Goal: Complete application form

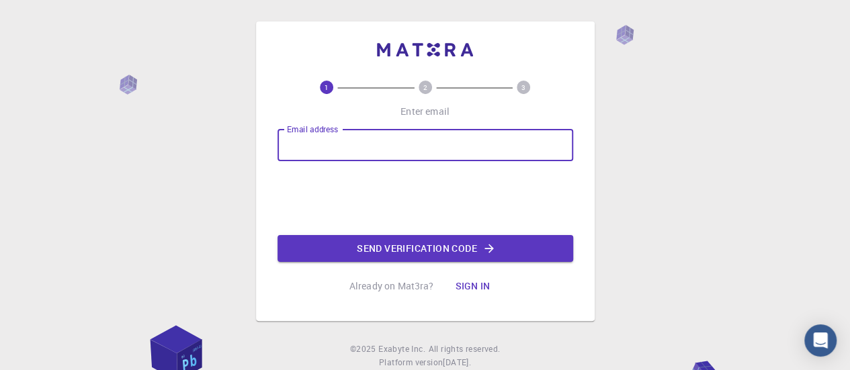
click at [445, 146] on input "Email address" at bounding box center [426, 145] width 296 height 32
type input "[EMAIL_ADDRESS][DOMAIN_NAME]"
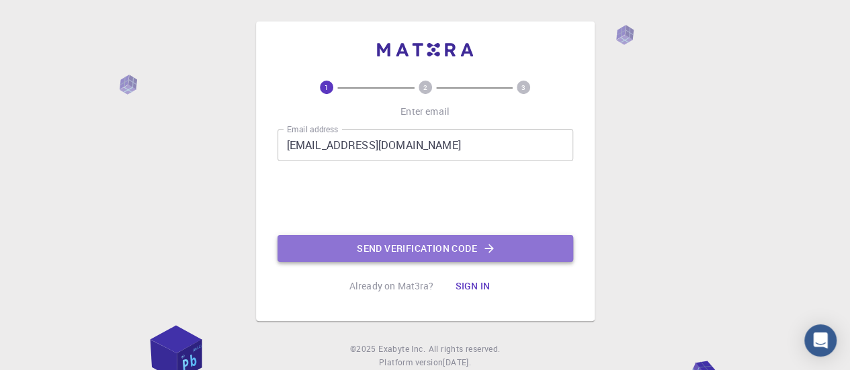
click at [410, 253] on button "Send verification code" at bounding box center [426, 248] width 296 height 27
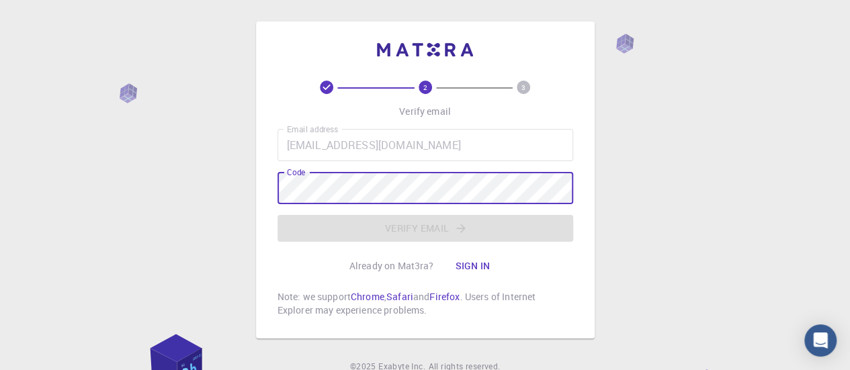
click at [304, 178] on div "Code Code" at bounding box center [426, 188] width 296 height 32
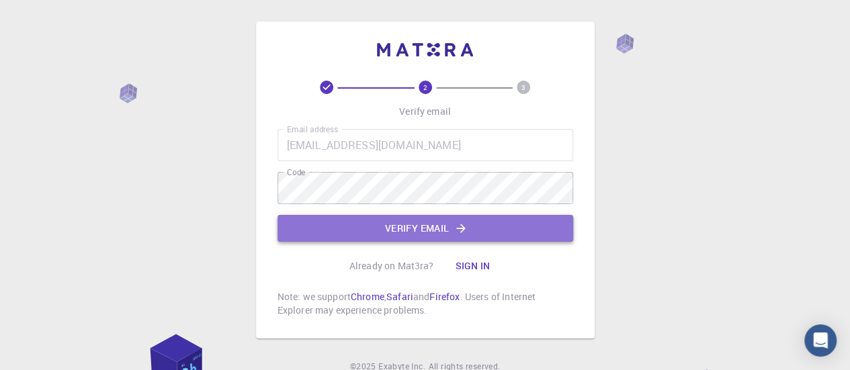
click at [432, 229] on button "Verify email" at bounding box center [426, 228] width 296 height 27
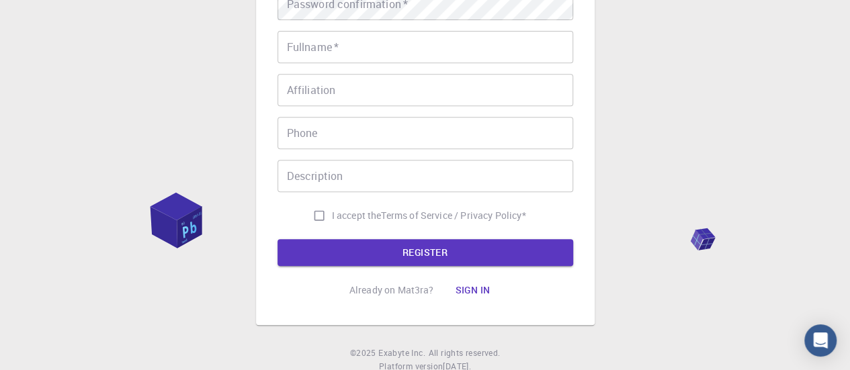
scroll to position [89, 0]
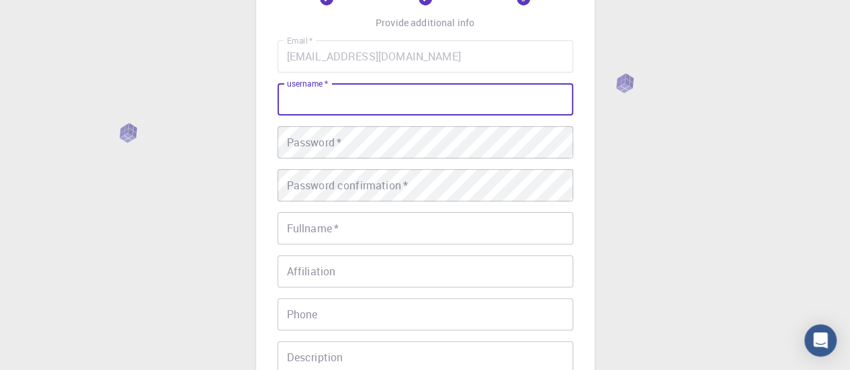
click at [345, 108] on input "username   *" at bounding box center [426, 99] width 296 height 32
type input "KL"
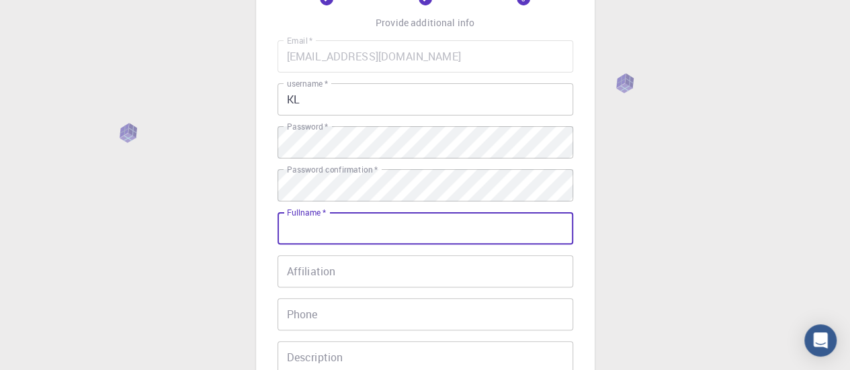
click at [319, 216] on div "Fullname   * Fullname   *" at bounding box center [426, 228] width 296 height 32
type input "K"
type input "ILU"
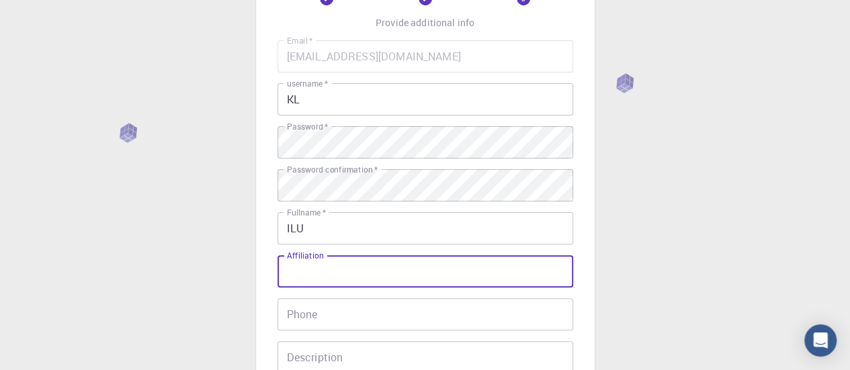
click at [291, 277] on input "Affiliation" at bounding box center [426, 271] width 296 height 32
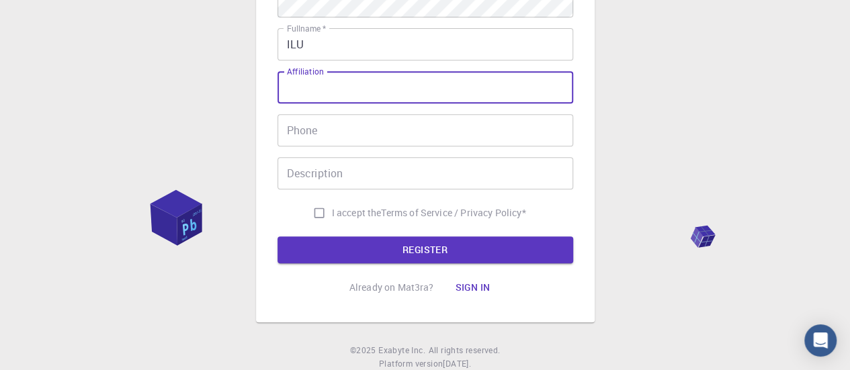
scroll to position [277, 0]
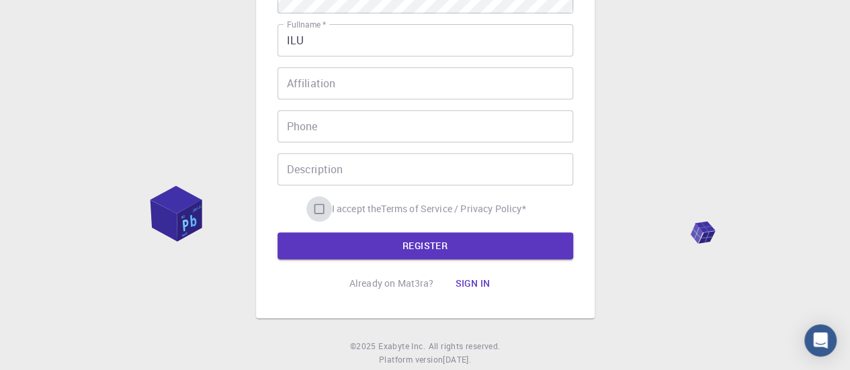
click at [316, 212] on input "I accept the Terms of Service / Privacy Policy *" at bounding box center [320, 209] width 26 height 26
checkbox input "true"
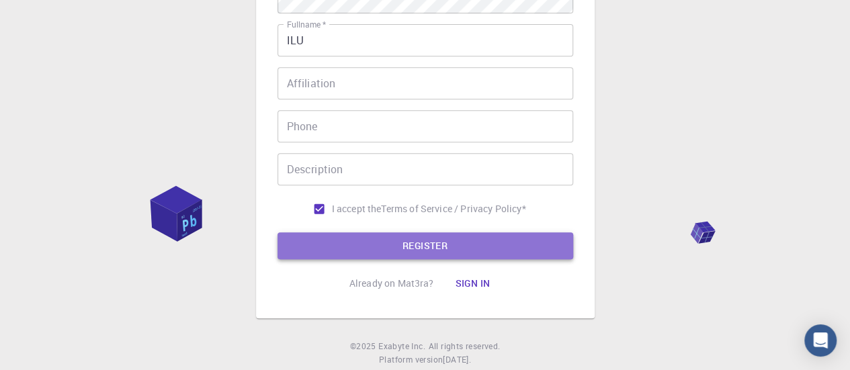
click at [408, 242] on button "REGISTER" at bounding box center [426, 246] width 296 height 27
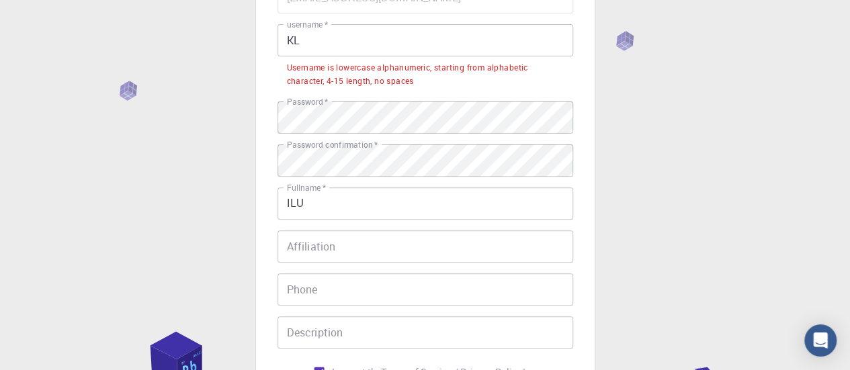
scroll to position [148, 0]
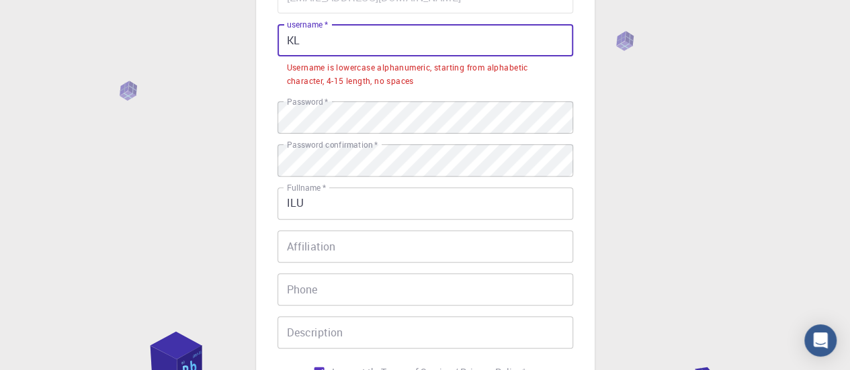
click at [354, 40] on input "KL" at bounding box center [426, 40] width 296 height 32
type input "K"
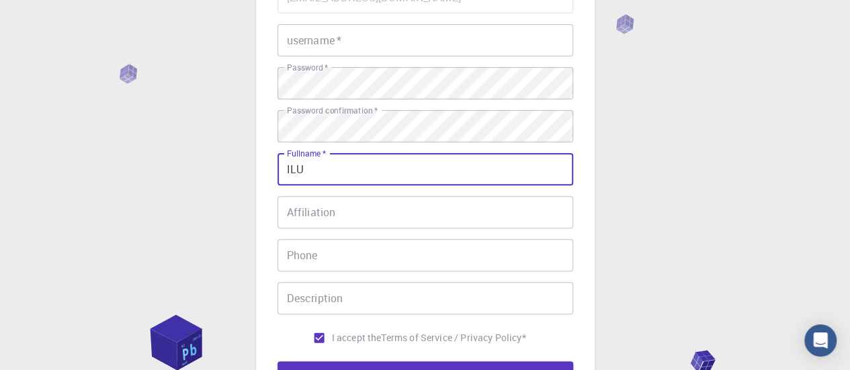
click at [326, 174] on input "ILU" at bounding box center [426, 169] width 296 height 32
type input "I"
type input "[PERSON_NAME]"
click at [340, 51] on input "username   *" at bounding box center [426, 40] width 296 height 32
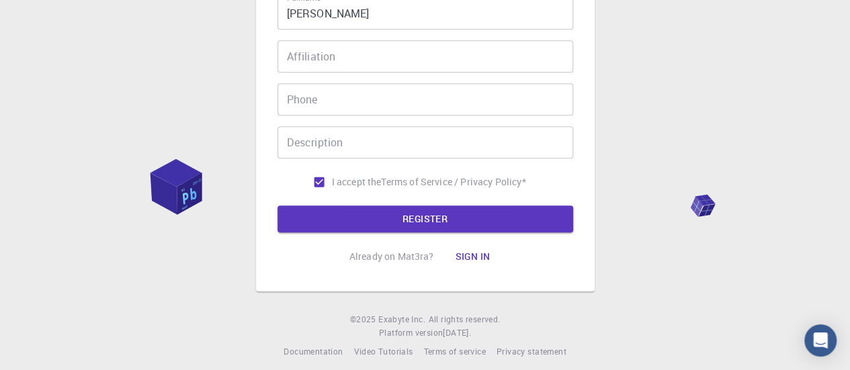
scroll to position [305, 0]
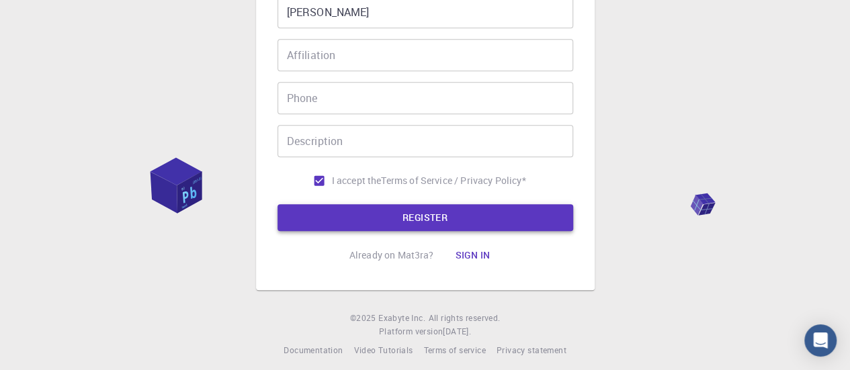
click at [415, 216] on button "REGISTER" at bounding box center [426, 217] width 296 height 27
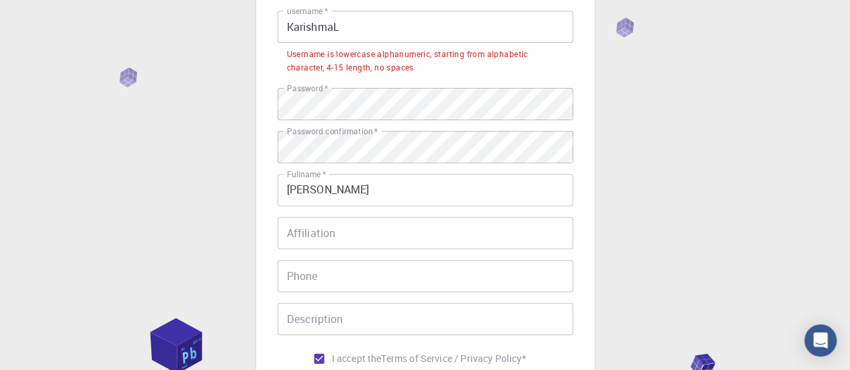
scroll to position [89, 0]
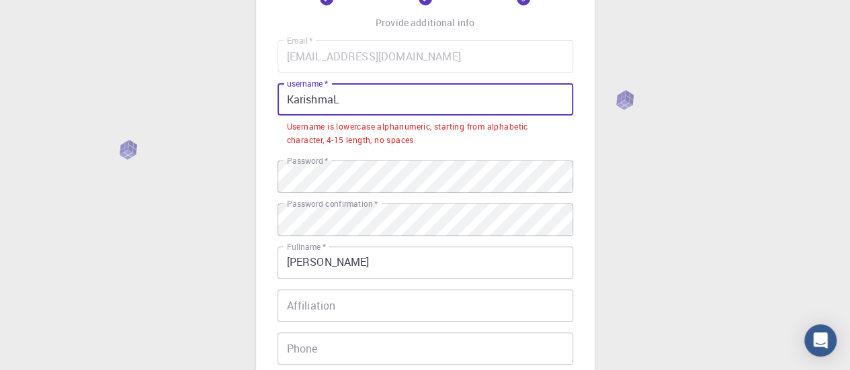
click at [379, 109] on input "KarishmaL" at bounding box center [426, 99] width 296 height 32
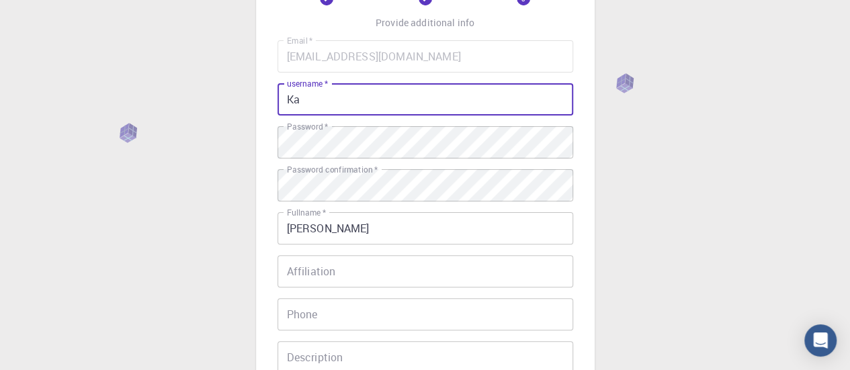
type input "K"
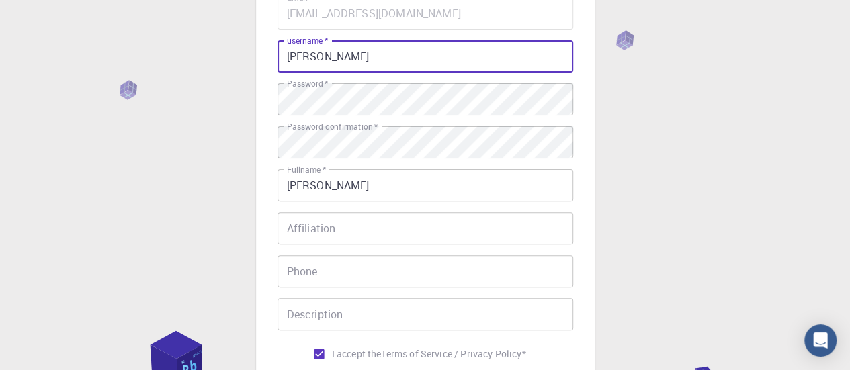
scroll to position [315, 0]
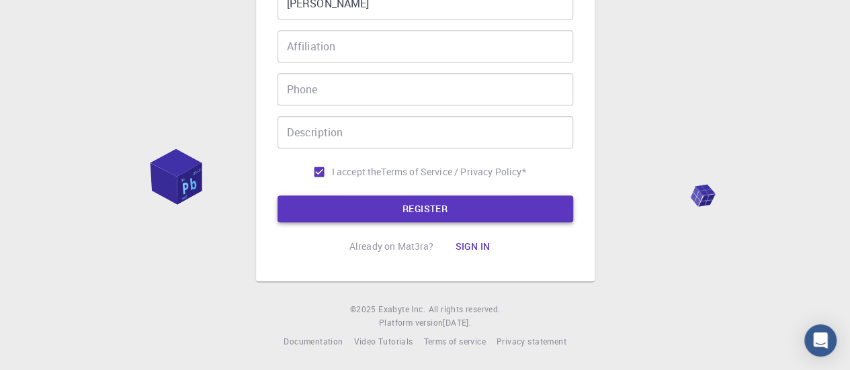
click at [401, 202] on button "REGISTER" at bounding box center [426, 209] width 296 height 27
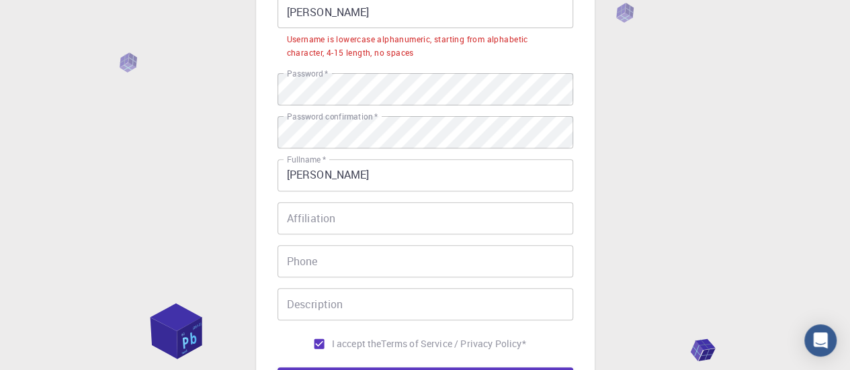
scroll to position [175, 0]
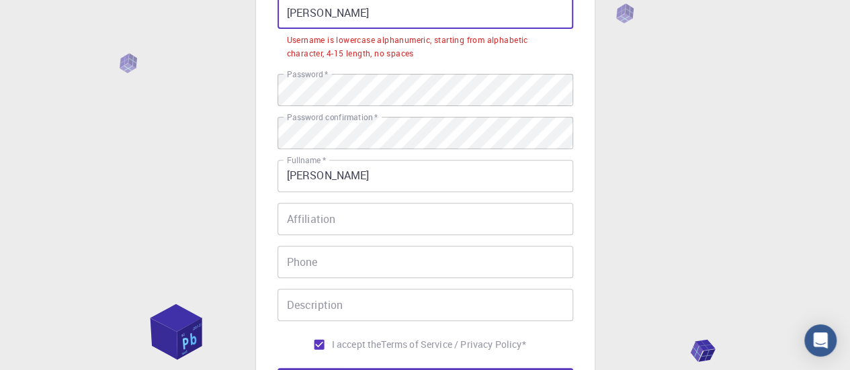
click at [351, 19] on input "[PERSON_NAME]" at bounding box center [426, 13] width 296 height 32
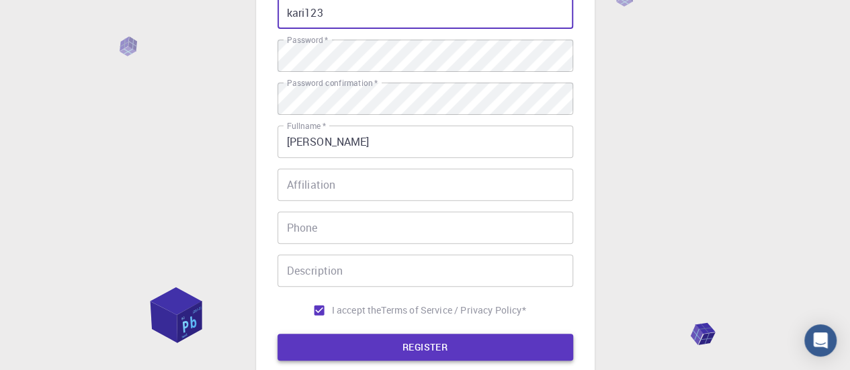
type input "kari123"
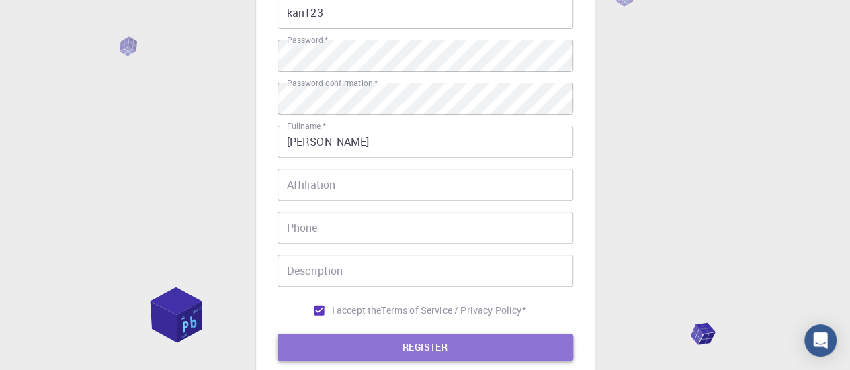
click at [428, 351] on button "REGISTER" at bounding box center [426, 347] width 296 height 27
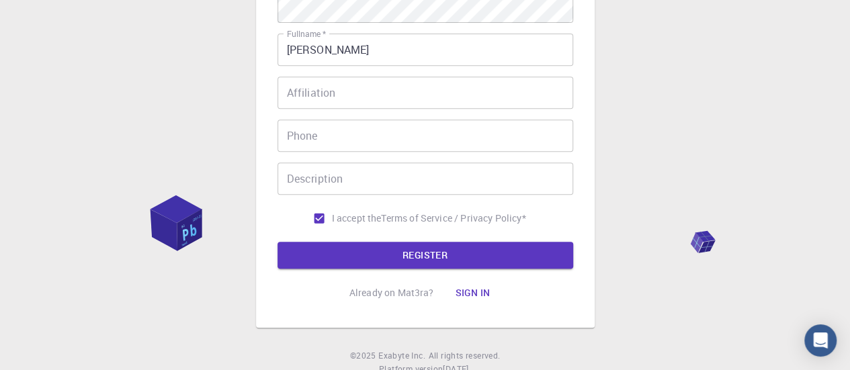
scroll to position [268, 0]
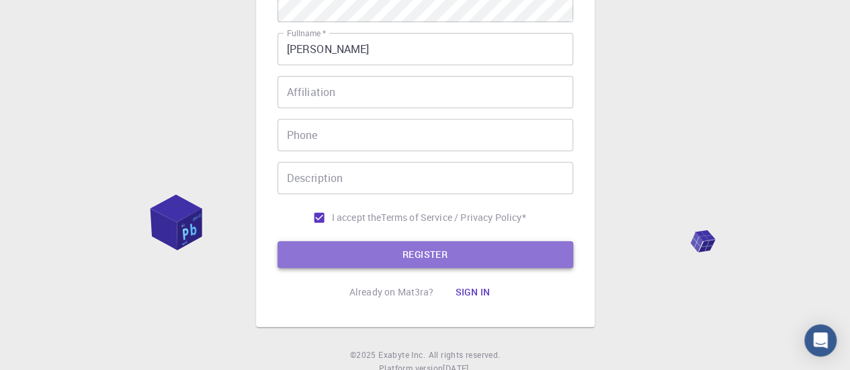
click at [429, 261] on button "REGISTER" at bounding box center [426, 254] width 296 height 27
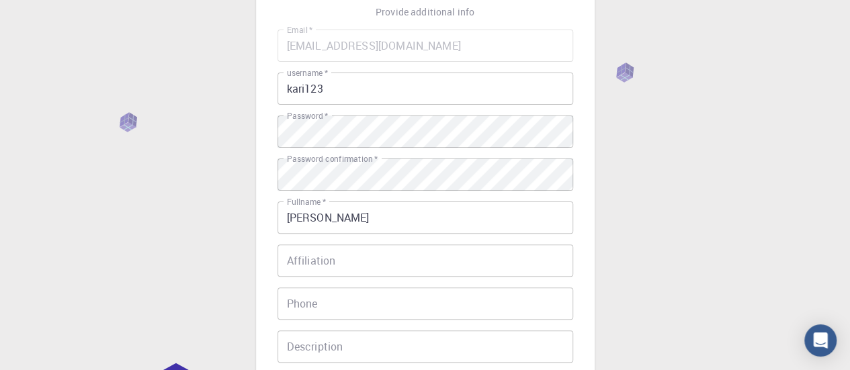
scroll to position [315, 0]
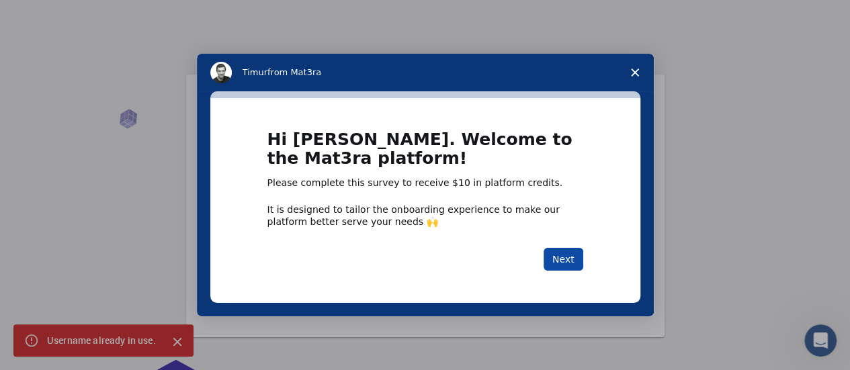
click at [561, 257] on button "Next" at bounding box center [564, 259] width 40 height 23
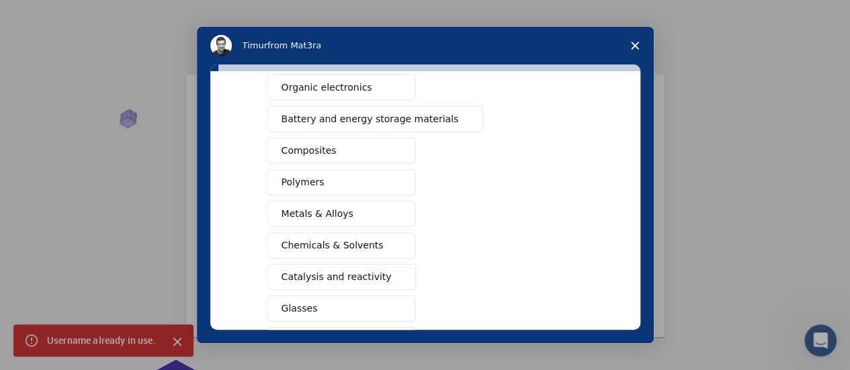
scroll to position [177, 0]
click at [339, 150] on button "Composites" at bounding box center [342, 150] width 148 height 26
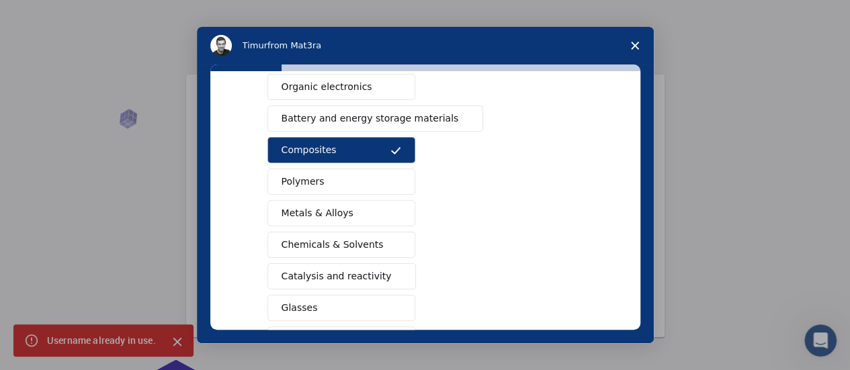
click at [309, 238] on span "Chemicals & Solvents" at bounding box center [333, 245] width 102 height 14
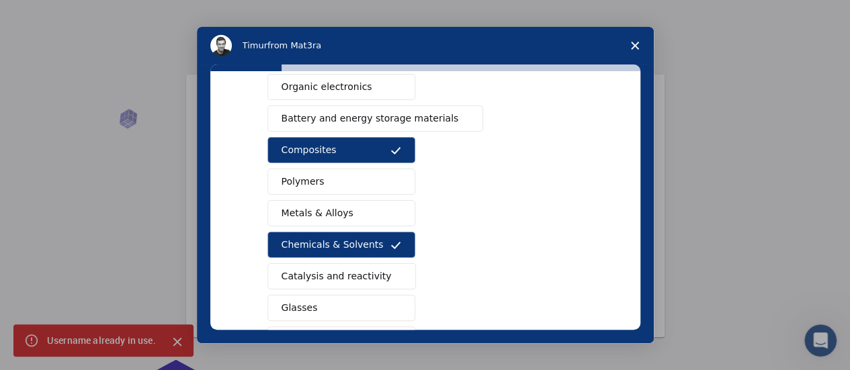
click at [291, 175] on span "Polymers" at bounding box center [303, 182] width 43 height 14
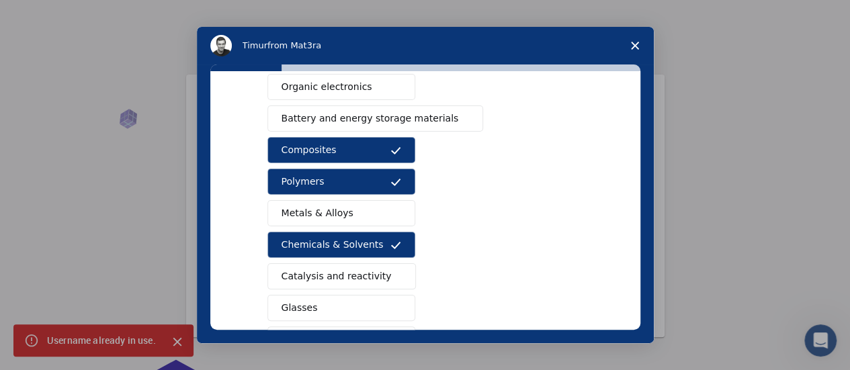
click at [330, 274] on span "Catalysis and reactivity" at bounding box center [337, 277] width 110 height 14
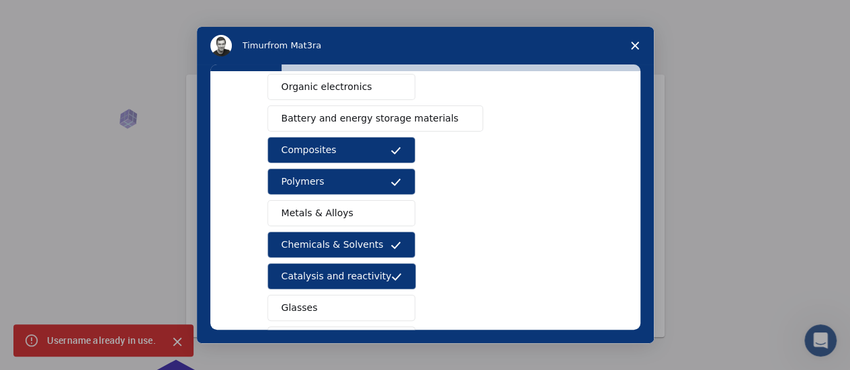
scroll to position [273, 0]
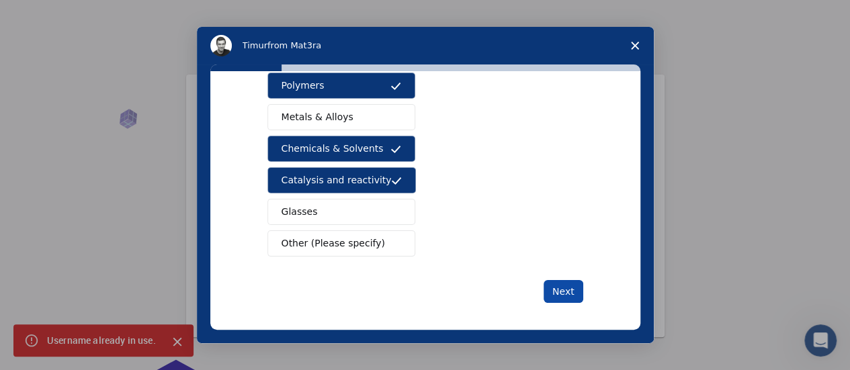
click at [550, 286] on button "Next" at bounding box center [564, 291] width 40 height 23
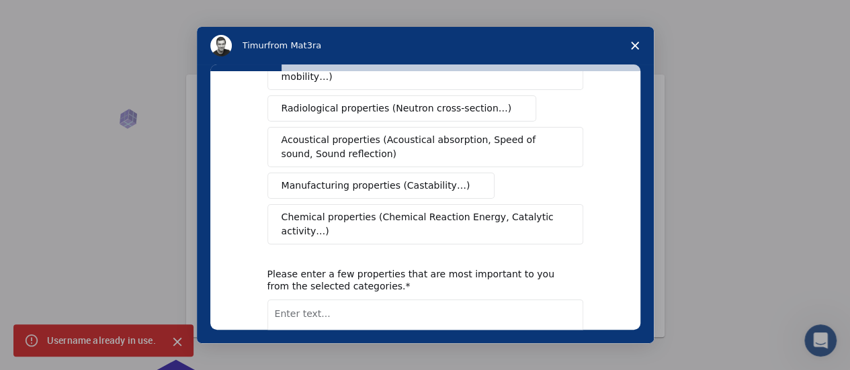
scroll to position [0, 0]
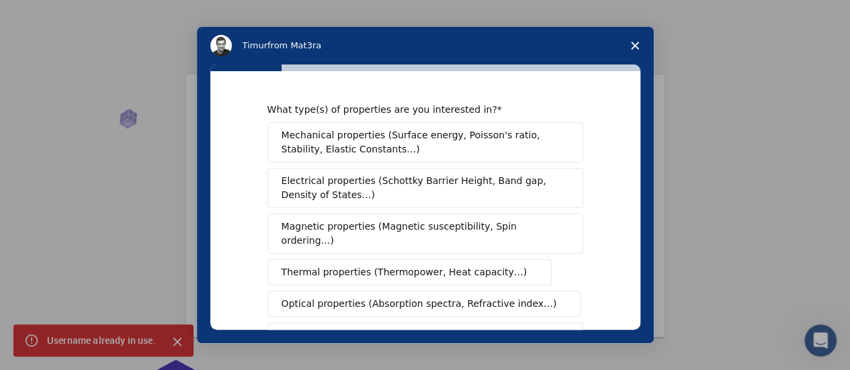
click at [459, 146] on span "Mechanical properties (Surface energy, Poisson's ratio, Stability, Elastic Cons…" at bounding box center [422, 142] width 280 height 28
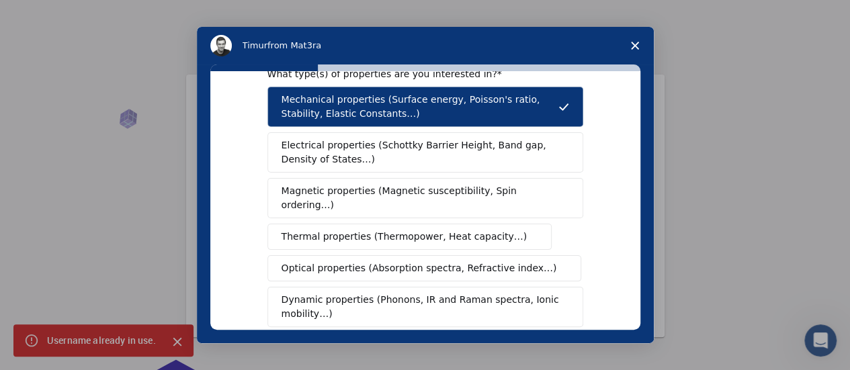
scroll to position [40, 0]
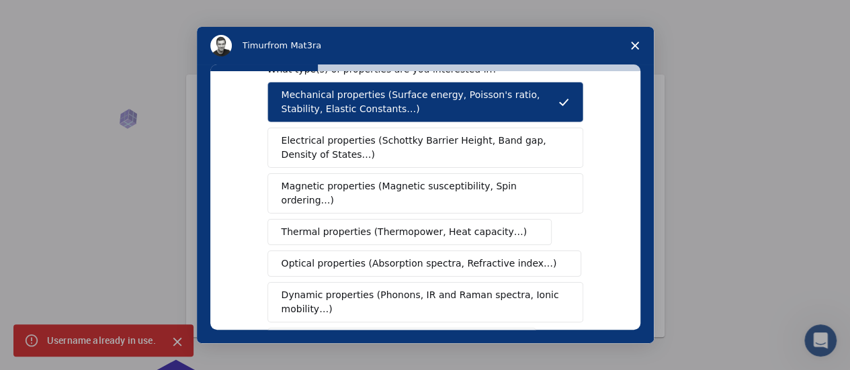
click at [463, 225] on span "Thermal properties (Thermopower, Heat capacity…)" at bounding box center [405, 232] width 246 height 14
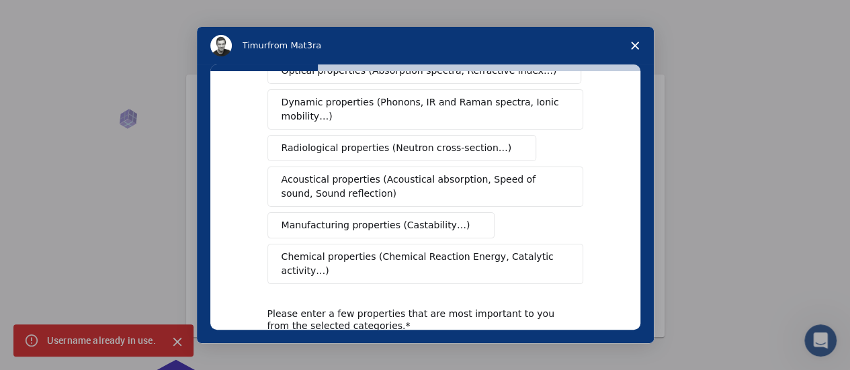
scroll to position [234, 0]
click at [422, 218] on span "Manufacturing properties (Castability…)" at bounding box center [376, 225] width 189 height 14
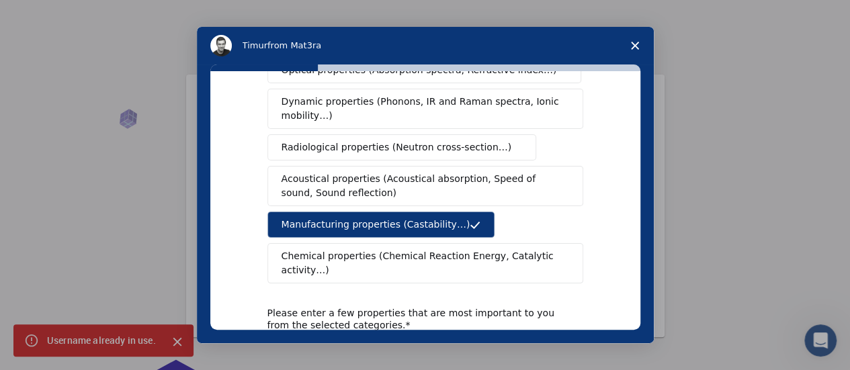
click at [516, 249] on span "Chemical properties (Chemical Reaction Energy, Catalytic activity…)" at bounding box center [421, 263] width 278 height 28
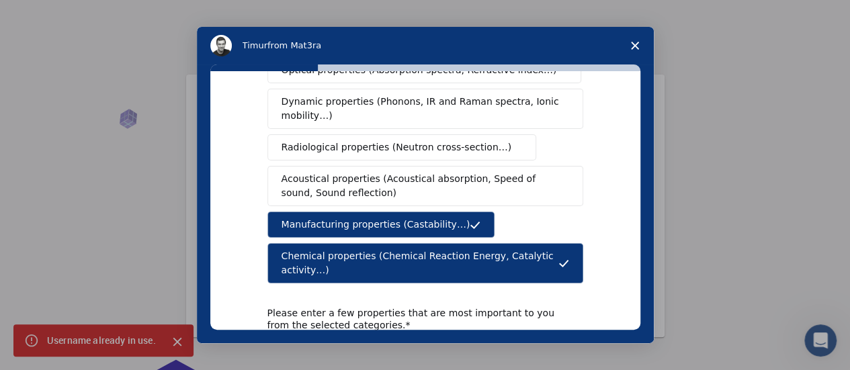
scroll to position [339, 0]
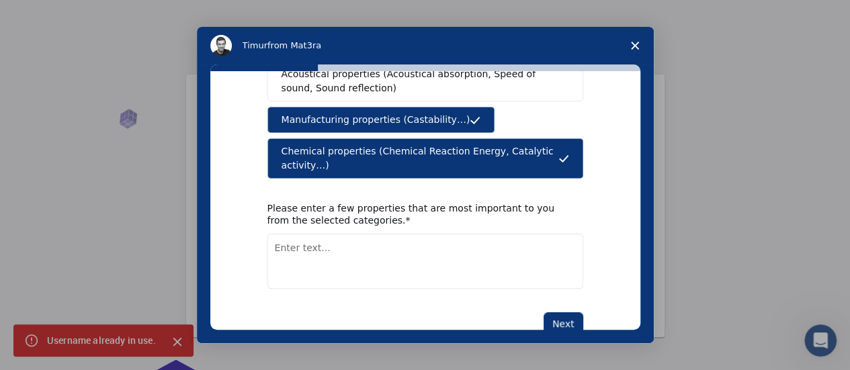
click at [485, 234] on textarea "Enter text..." at bounding box center [426, 261] width 316 height 55
type textarea "Castability"
click at [558, 313] on button "Next" at bounding box center [564, 324] width 40 height 23
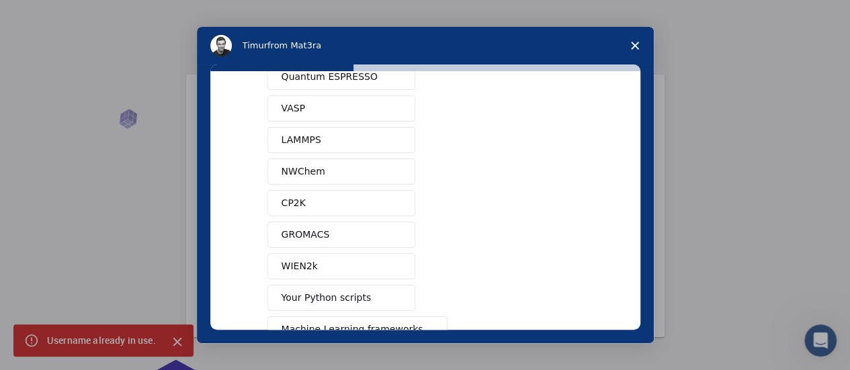
scroll to position [59, 0]
click at [383, 134] on button "LAMMPS" at bounding box center [342, 139] width 148 height 26
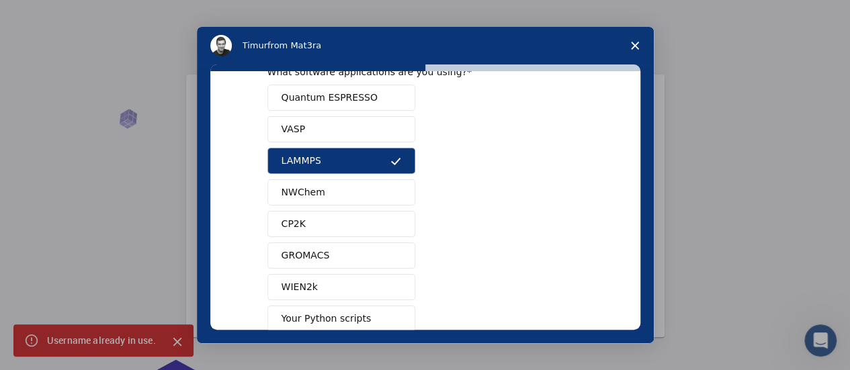
scroll to position [177, 0]
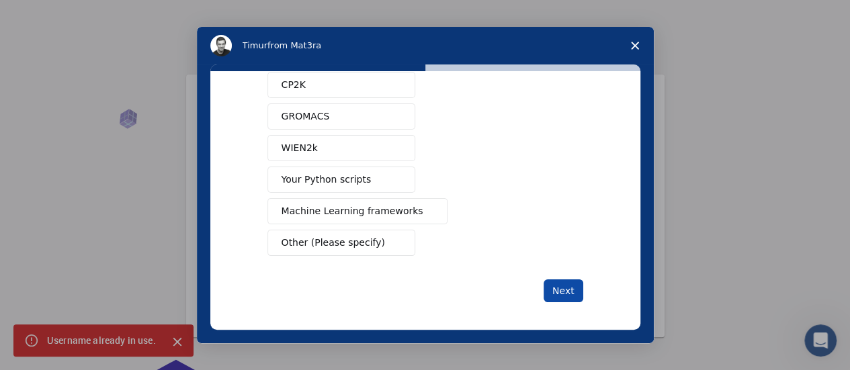
click at [575, 285] on button "Next" at bounding box center [564, 291] width 40 height 23
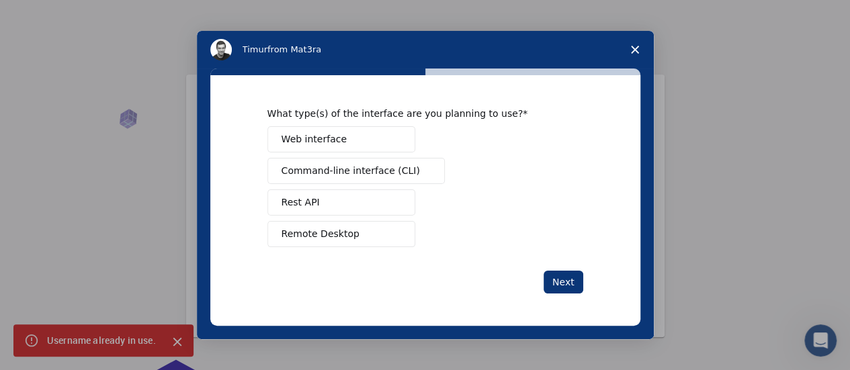
scroll to position [0, 0]
click at [339, 140] on button "Web interface" at bounding box center [342, 139] width 148 height 26
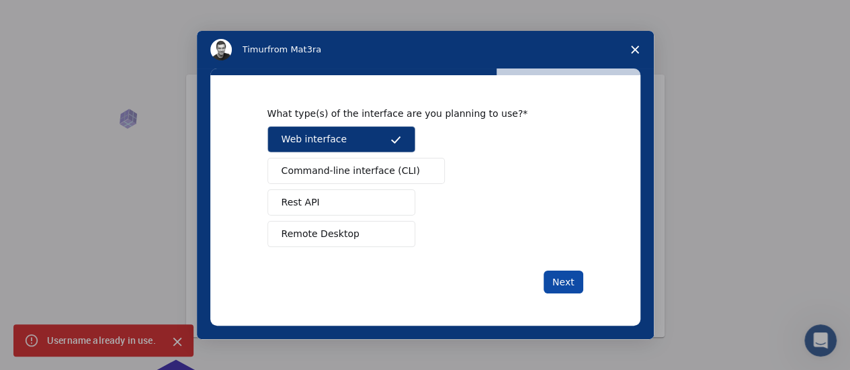
click at [567, 282] on button "Next" at bounding box center [564, 282] width 40 height 23
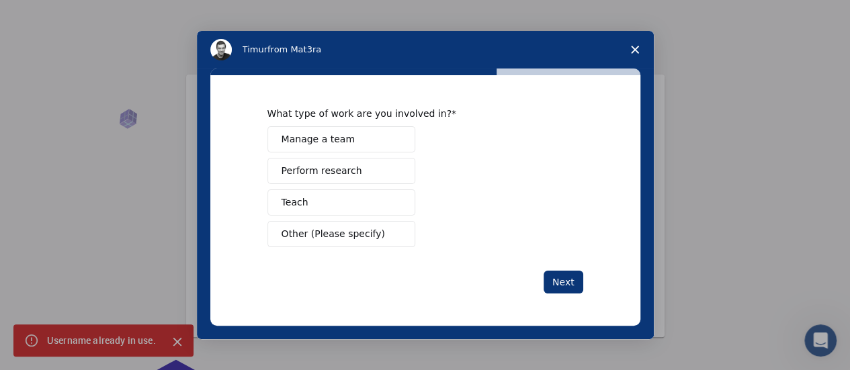
click at [371, 173] on button "Perform research" at bounding box center [342, 171] width 148 height 26
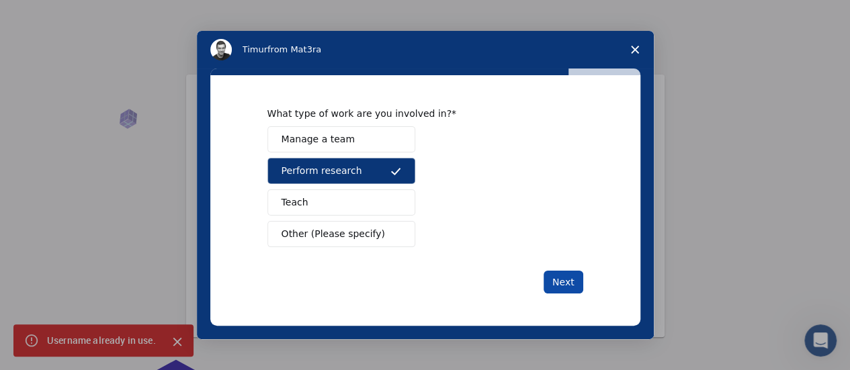
click at [566, 275] on button "Next" at bounding box center [564, 282] width 40 height 23
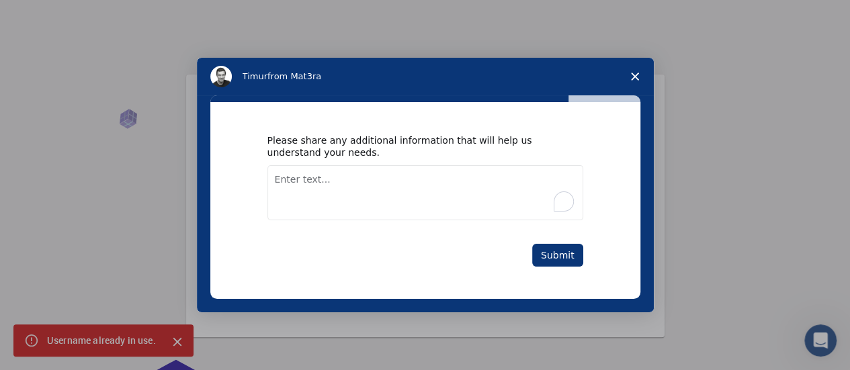
click at [509, 188] on textarea "To enrich screen reader interactions, please activate Accessibility in Grammarl…" at bounding box center [426, 192] width 316 height 55
type textarea "Looking for usage of LAMMPS in research"
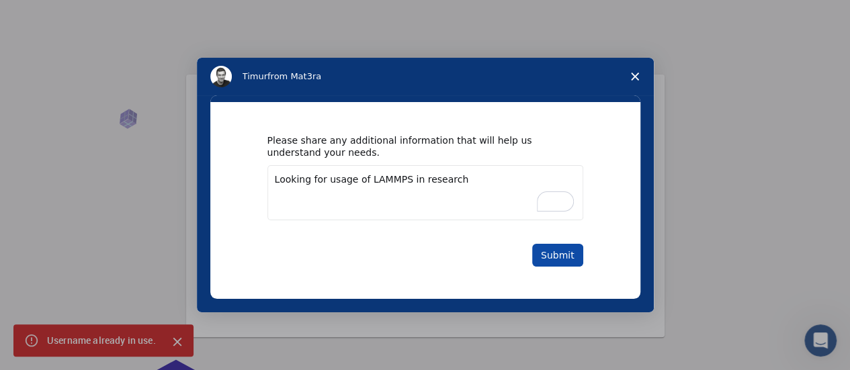
click at [546, 251] on button "Submit" at bounding box center [557, 255] width 51 height 23
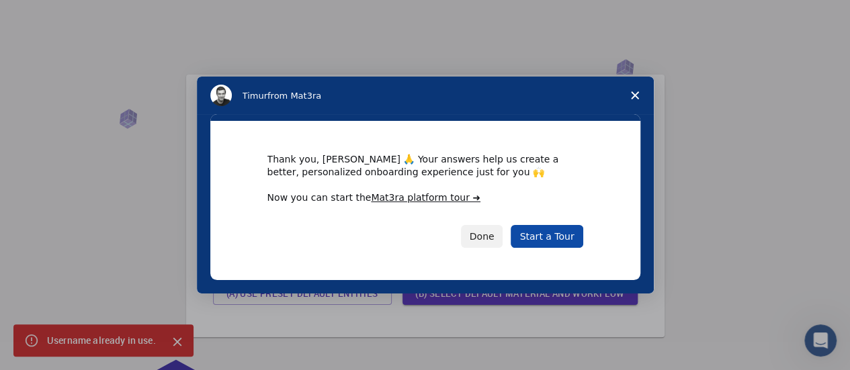
click at [534, 233] on link "Start a Tour" at bounding box center [547, 236] width 72 height 23
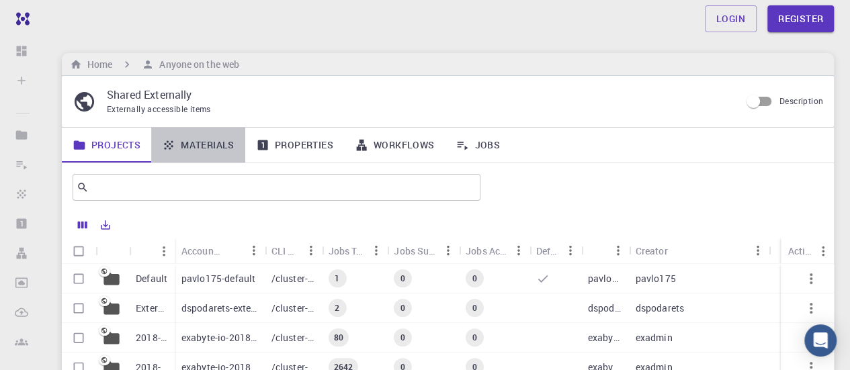
click at [217, 150] on link "Materials" at bounding box center [198, 145] width 94 height 35
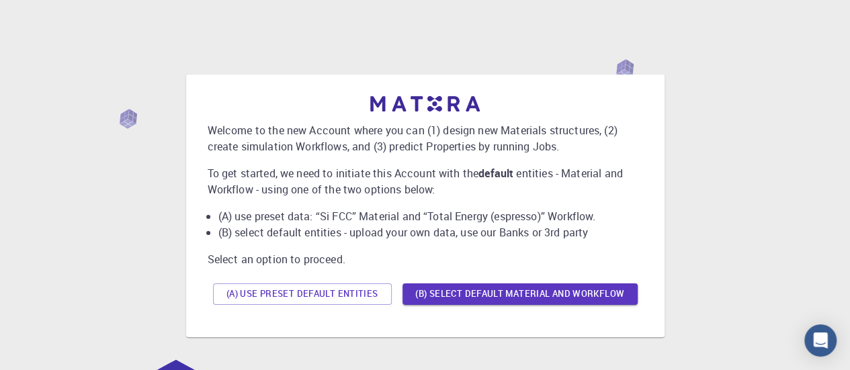
scroll to position [109, 0]
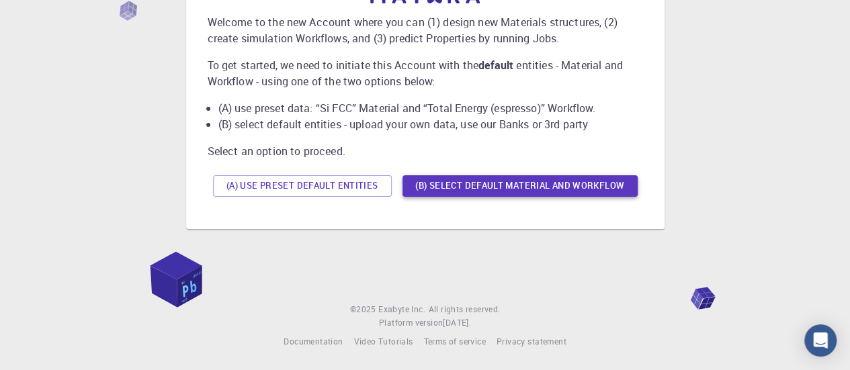
click at [565, 187] on button "(B) Select default material and workflow" at bounding box center [520, 186] width 235 height 22
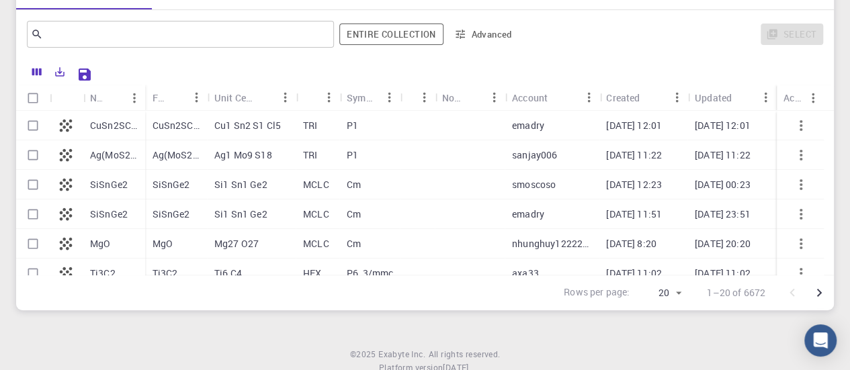
scroll to position [0, 0]
